Goal: Task Accomplishment & Management: Use online tool/utility

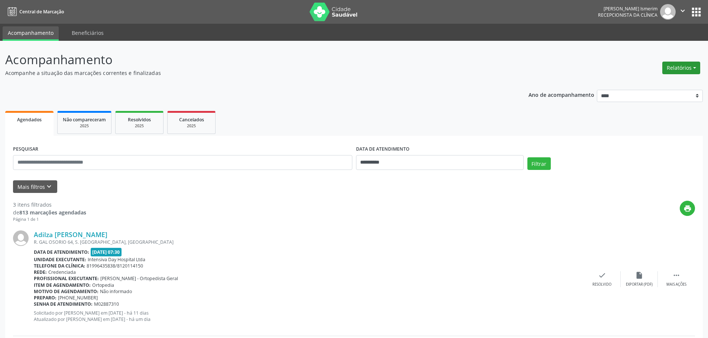
click at [680, 66] on button "Relatórios" at bounding box center [681, 68] width 38 height 13
click at [644, 83] on link "Agendamentos" at bounding box center [660, 84] width 80 height 10
select select "*"
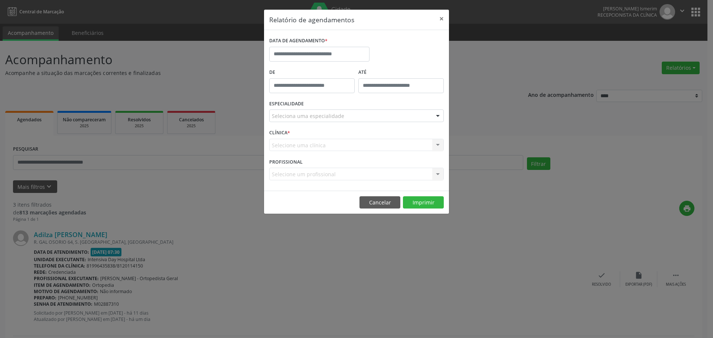
click at [329, 45] on div "DATA DE AGENDAMENTO *" at bounding box center [319, 41] width 100 height 12
click at [314, 48] on input "text" at bounding box center [319, 54] width 100 height 15
click at [292, 166] on span "1" at bounding box center [293, 167] width 14 height 14
type input "**********"
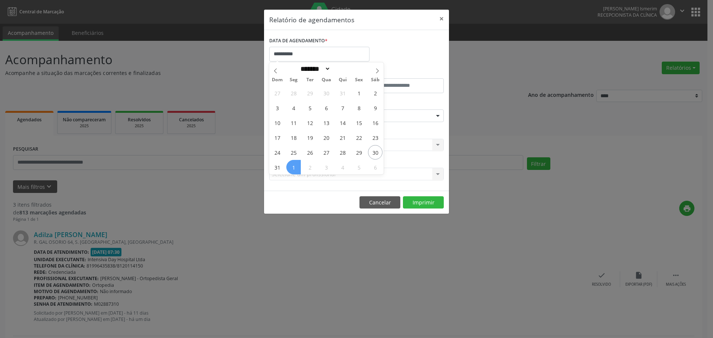
click at [292, 166] on span "1" at bounding box center [293, 167] width 14 height 14
click at [292, 166] on label "PROFISSIONAL" at bounding box center [285, 162] width 33 height 12
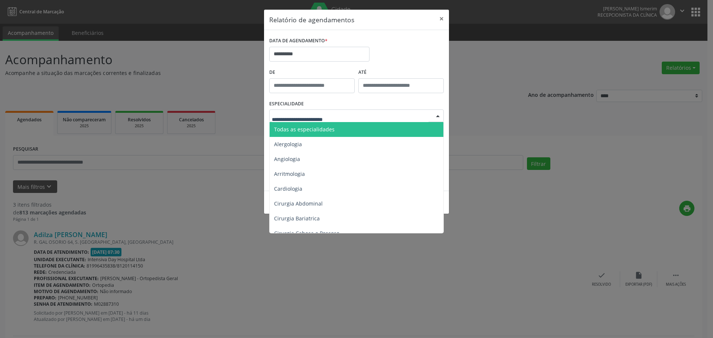
click at [334, 127] on span "Todas as especialidades" at bounding box center [357, 129] width 175 height 15
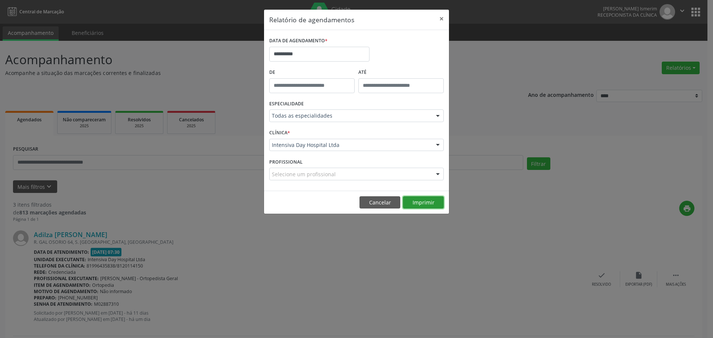
click at [429, 201] on button "Imprimir" at bounding box center [423, 202] width 41 height 13
click at [442, 15] on button "×" at bounding box center [441, 19] width 15 height 18
